Goal: Communication & Community: Answer question/provide support

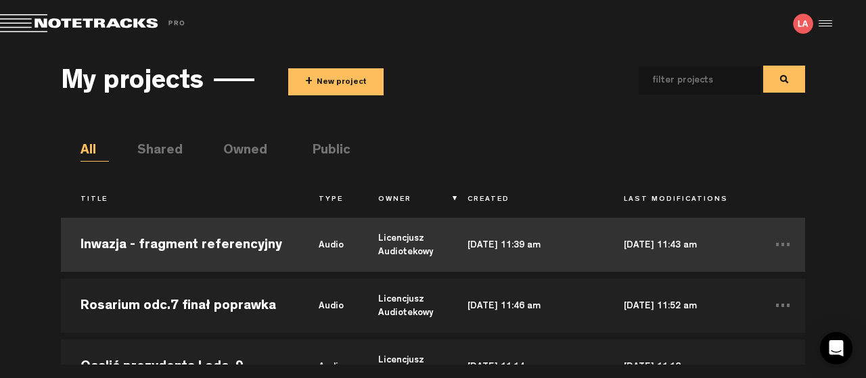
click at [152, 244] on td "Inwazja - fragment referencyjny" at bounding box center [180, 245] width 238 height 61
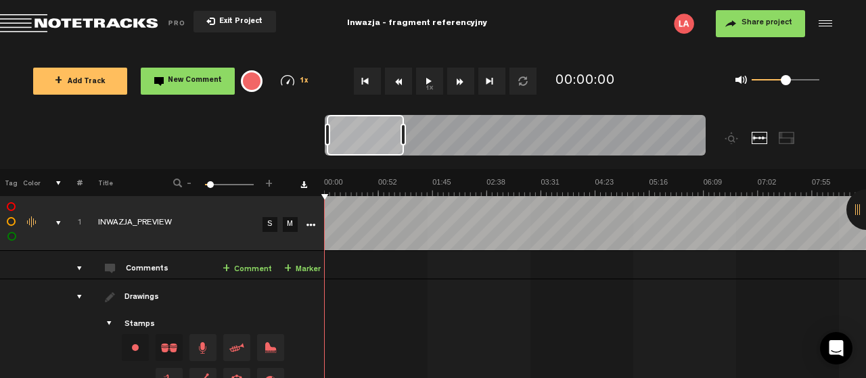
click at [491, 81] on button "Go to end" at bounding box center [492, 81] width 27 height 27
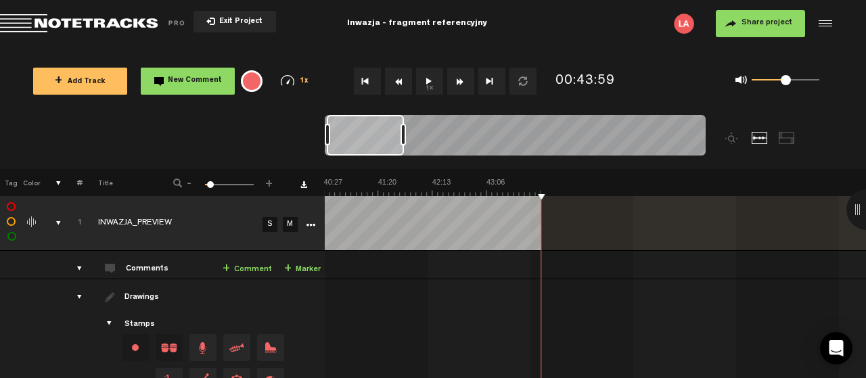
scroll to position [0, 2494]
click at [364, 78] on button "Go to beginning" at bounding box center [367, 81] width 27 height 27
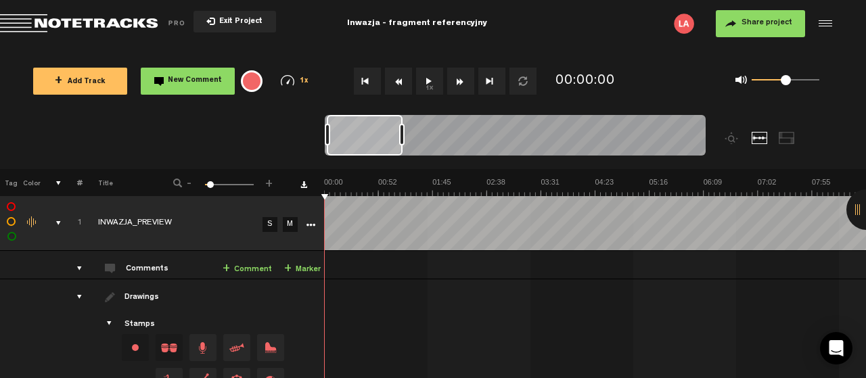
click at [428, 79] on button "1x" at bounding box center [429, 81] width 27 height 27
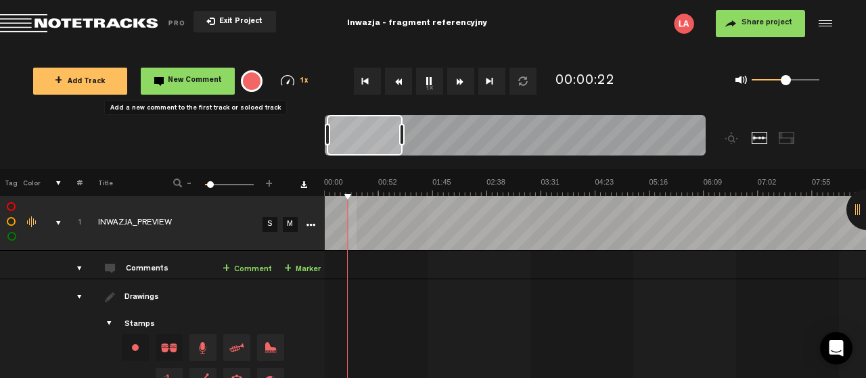
click at [198, 79] on span "New Comment" at bounding box center [195, 80] width 54 height 7
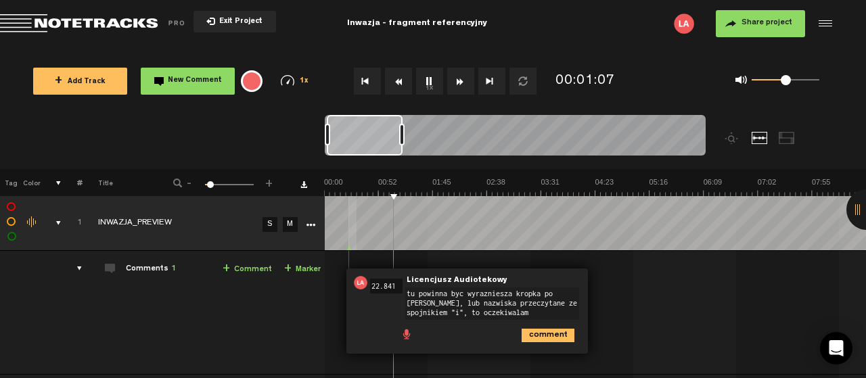
click at [502, 292] on textarea "tu powinna byc wyrazniesza kropka po [PERSON_NAME], lub nazwiska przeczytane ze…" at bounding box center [492, 304] width 174 height 32
click at [493, 292] on textarea "tu powinna byc wyrazniesza kropka po [PERSON_NAME], lub nazwiska przeczytane ze…" at bounding box center [487, 302] width 174 height 32
click at [472, 309] on textarea "tu powinna byc wyrazniejsza kropka po [PERSON_NAME], lub nazwiska przeczytane z…" at bounding box center [487, 302] width 174 height 32
click at [529, 313] on textarea "tu powinna byc wyrazniejsza kropka po [PERSON_NAME], lub nazwiska przeczytane z…" at bounding box center [487, 302] width 174 height 32
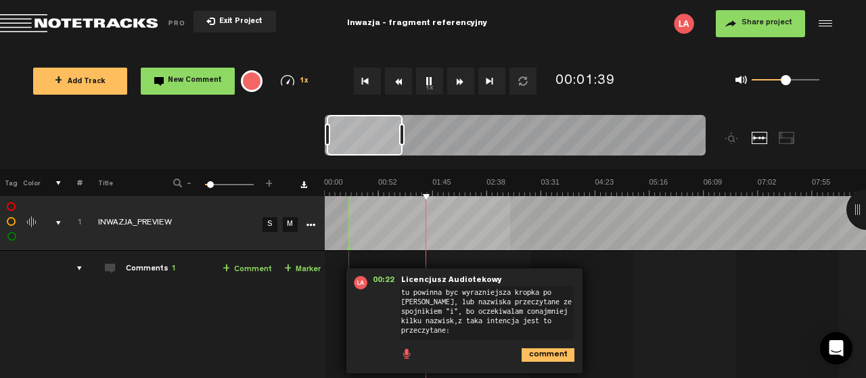
type textarea "tu powinna byc wyrazniejsza kropka po [PERSON_NAME], lub nazwiska przeczytane z…"
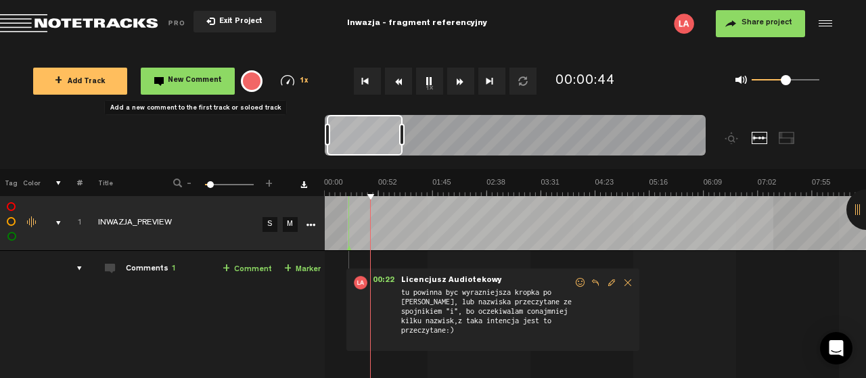
click at [200, 79] on span "New Comment" at bounding box center [195, 80] width 54 height 7
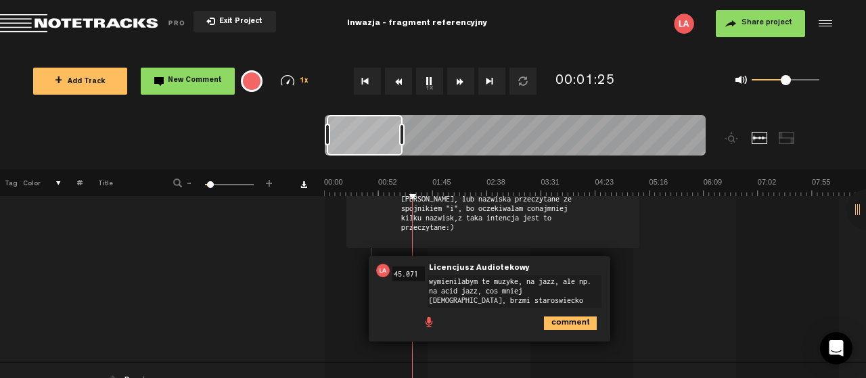
click at [523, 281] on textarea "wymienilabym te muzyke, na jazz, ale np. na acid jazz, cos mniej [DEMOGRAPHIC_D…" at bounding box center [515, 291] width 174 height 32
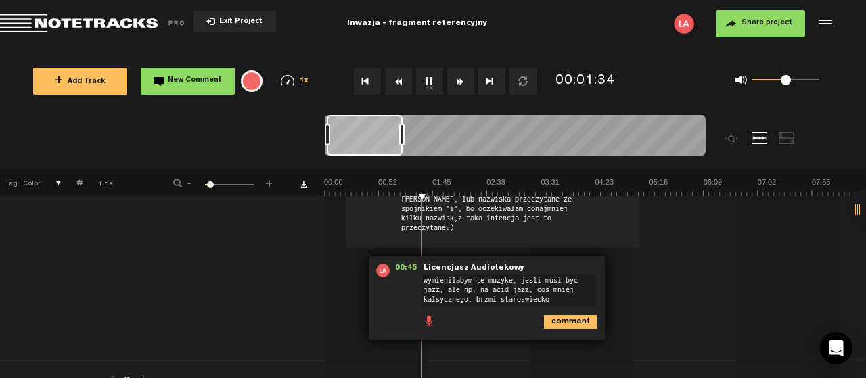
click at [474, 290] on textarea "wymienilabym te muzyke, jesli musi byc jazz, ale np. na acid jazz, cos mniej ka…" at bounding box center [509, 290] width 174 height 32
click at [510, 290] on textarea "wymienilabym te muzyke, jesli musi byc jazz, to np. na acid jazz, cos mniej kal…" at bounding box center [509, 290] width 174 height 32
click at [498, 299] on textarea "wymienilabym te muzyke, jesli musi byc jazz, to np. na smooth lub acid jazz, co…" at bounding box center [509, 290] width 174 height 32
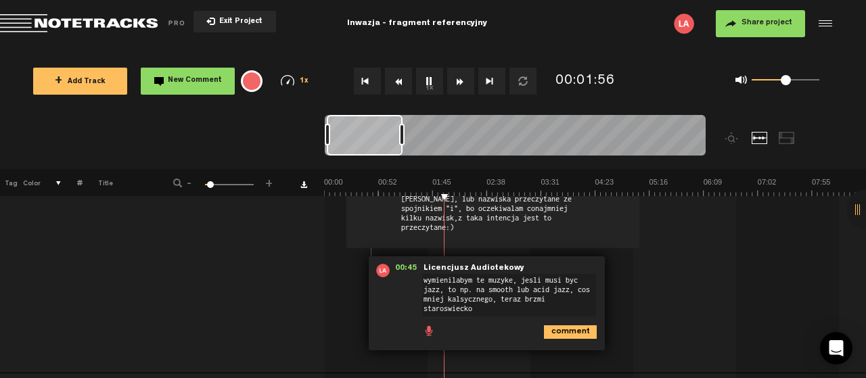
click at [498, 309] on textarea "wymienilabym te muzyke, jesli musi byc jazz, to np. na smooth lub acid jazz, co…" at bounding box center [509, 295] width 174 height 43
type textarea "wymienilabym te muzyke, jesli musi byc jazz, to np. na smooth lub acid jazz, co…"
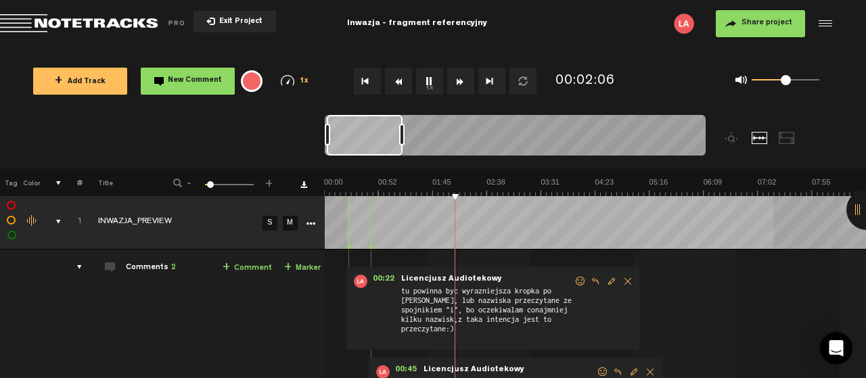
scroll to position [0, 0]
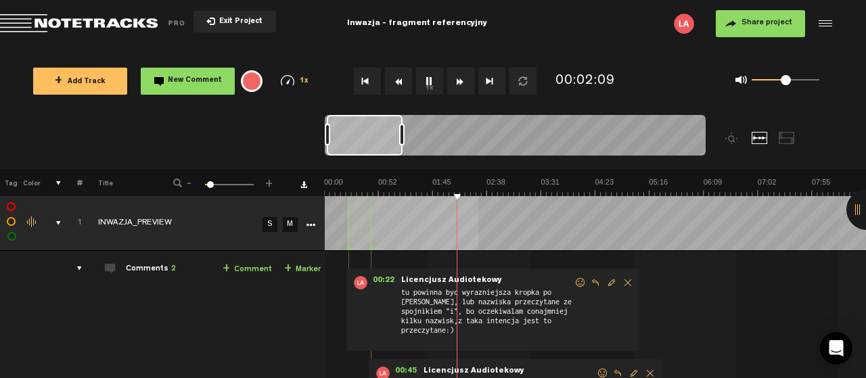
click at [431, 79] on button "1x" at bounding box center [429, 81] width 27 height 27
click at [428, 79] on button "1x" at bounding box center [429, 81] width 27 height 27
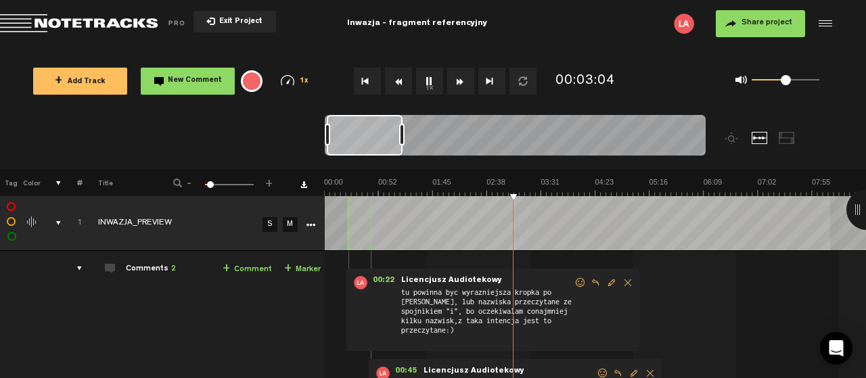
click at [714, 334] on div "00:22 - NaN:[PERSON_NAME] Audiotekowy: "tu powinna byc wyrazniejsza kropka po […" at bounding box center [597, 369] width 540 height 214
